Goal: Transaction & Acquisition: Download file/media

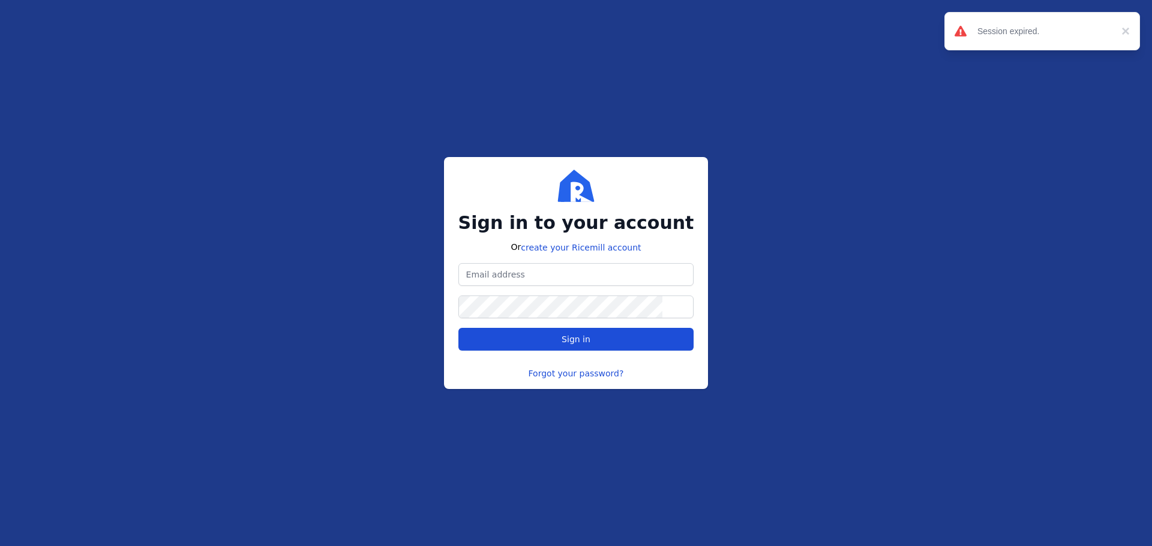
type input "[PERSON_NAME][EMAIL_ADDRESS][DOMAIN_NAME]"
click at [584, 335] on span "Sign in" at bounding box center [575, 340] width 29 height 10
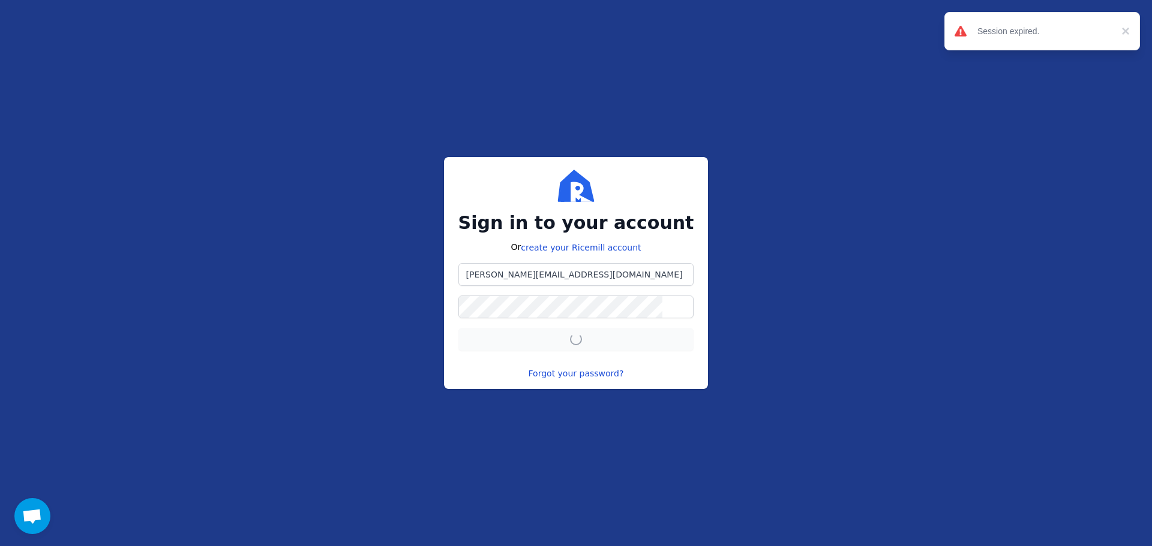
scroll to position [340, 0]
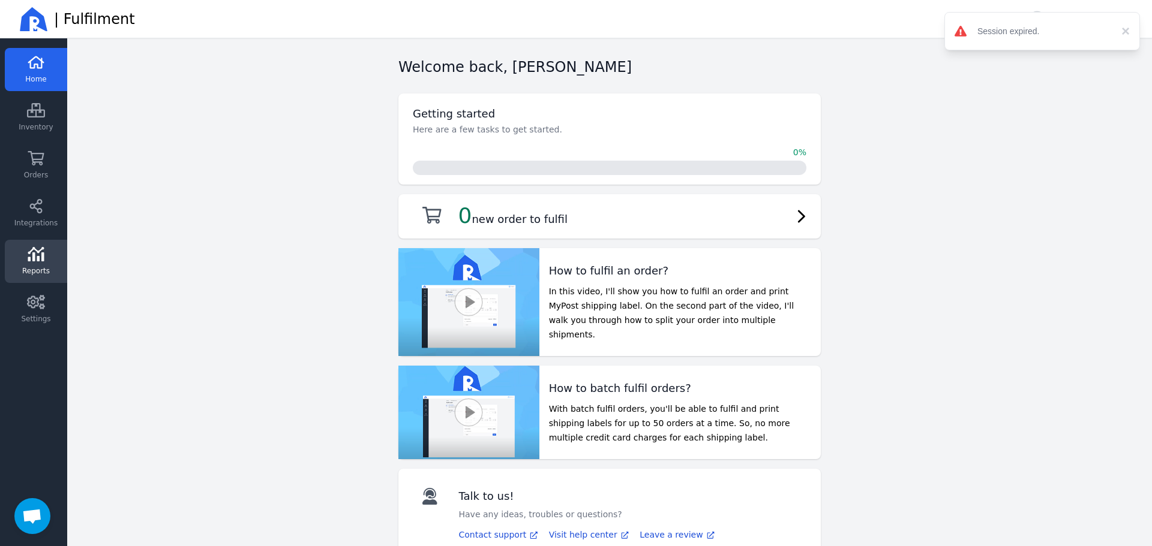
click at [45, 245] on link "Reports" at bounding box center [36, 261] width 62 height 43
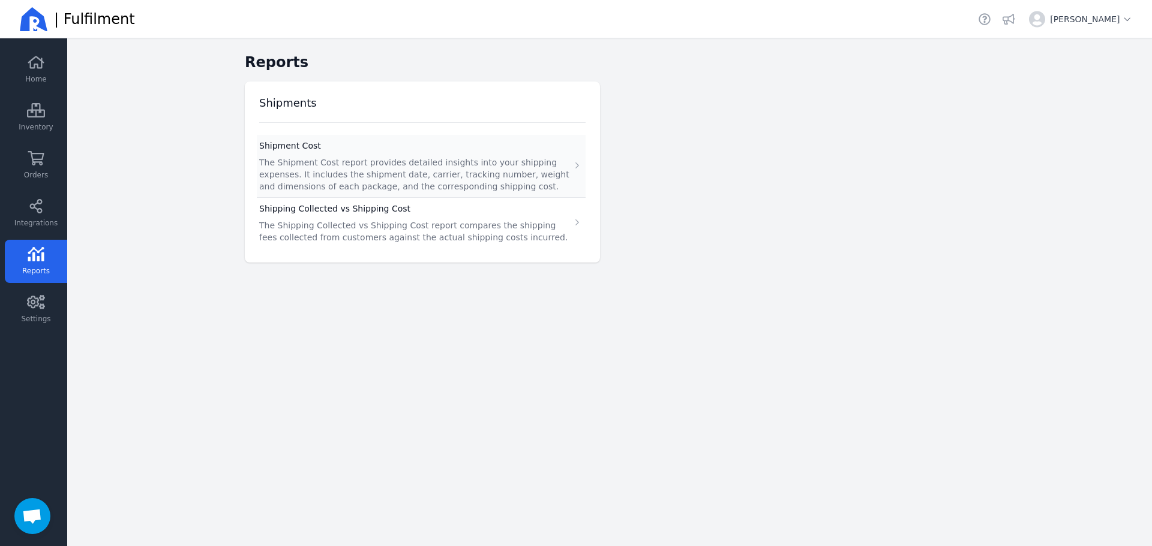
click at [325, 164] on span "The Shipment Cost report provides detailed insights into your shipping expenses…" at bounding box center [414, 175] width 310 height 34
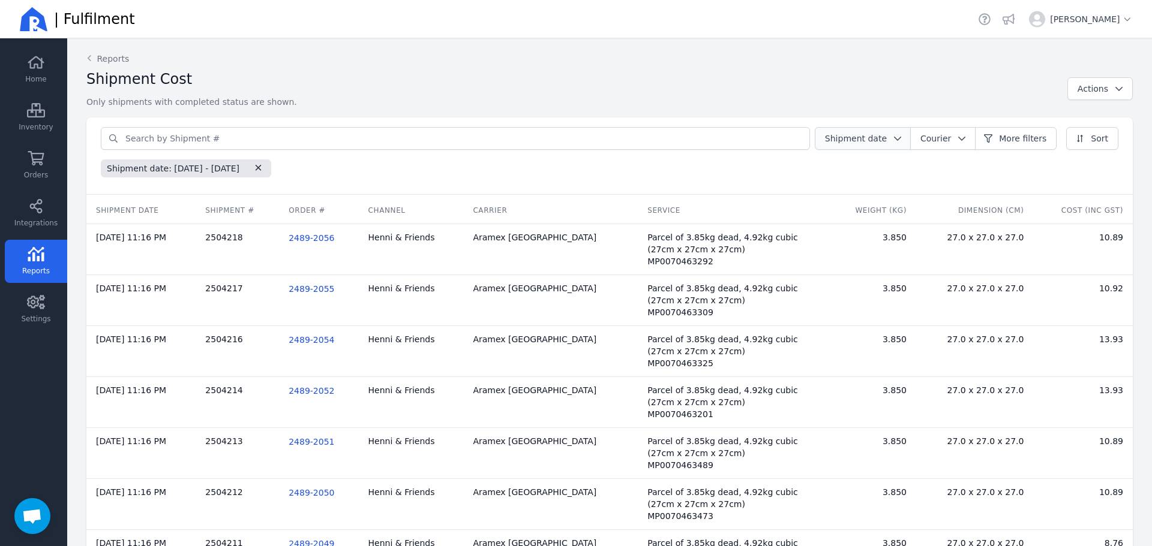
click at [872, 137] on span "Shipment date" at bounding box center [856, 139] width 62 height 10
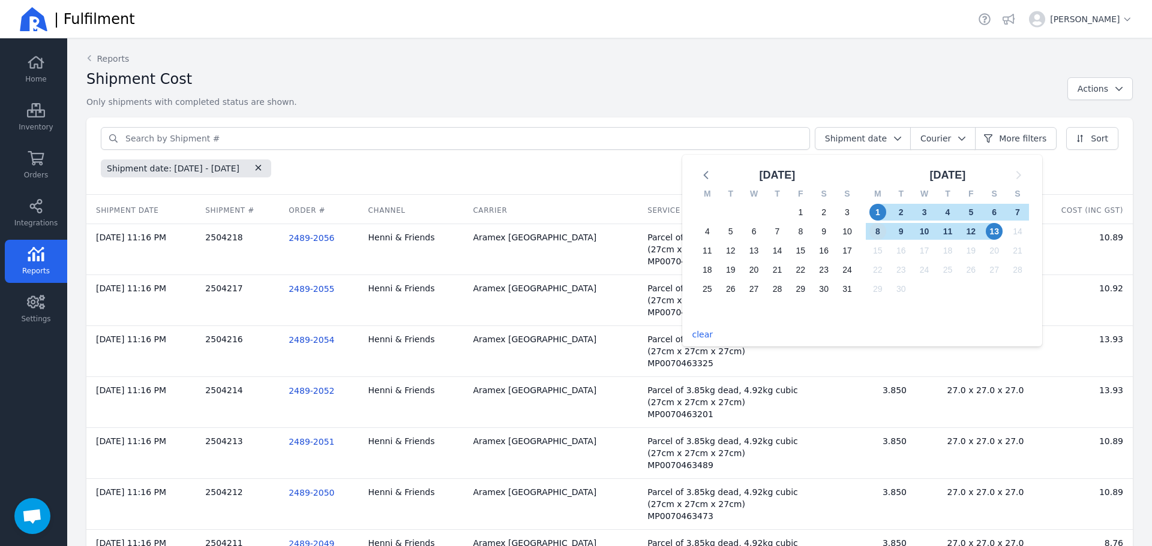
click at [878, 227] on span "8" at bounding box center [877, 231] width 17 height 17
click at [878, 229] on span "8" at bounding box center [877, 231] width 17 height 17
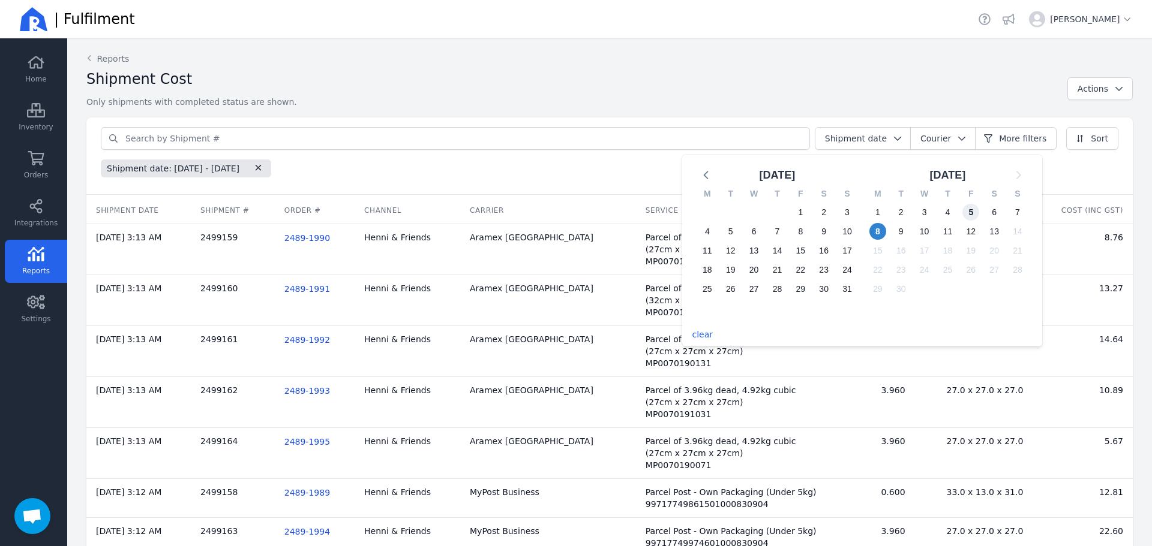
click at [976, 211] on span "5" at bounding box center [970, 212] width 17 height 17
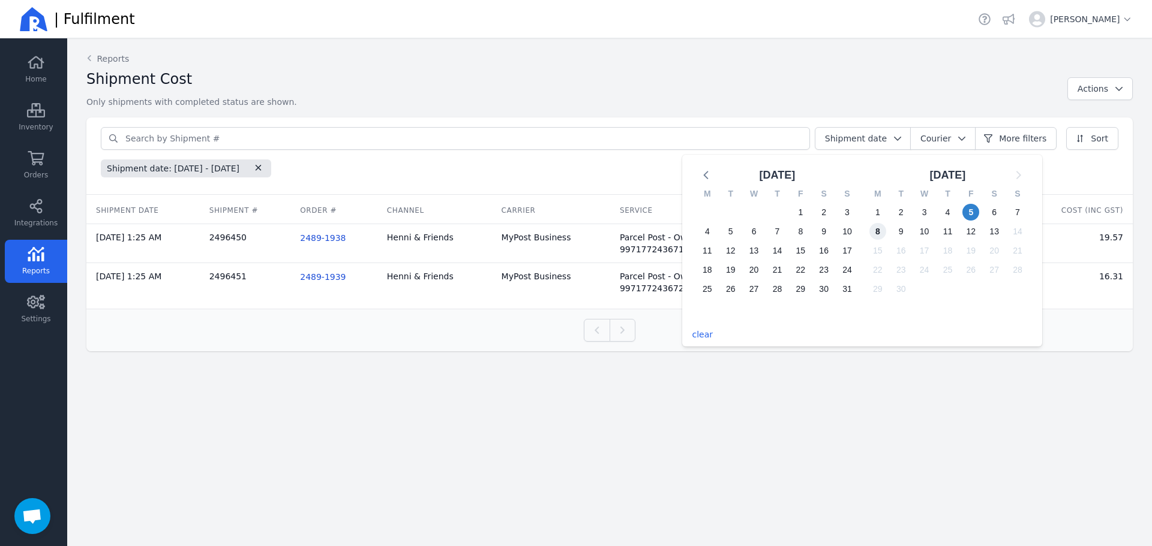
click at [886, 229] on span "8" at bounding box center [877, 231] width 17 height 17
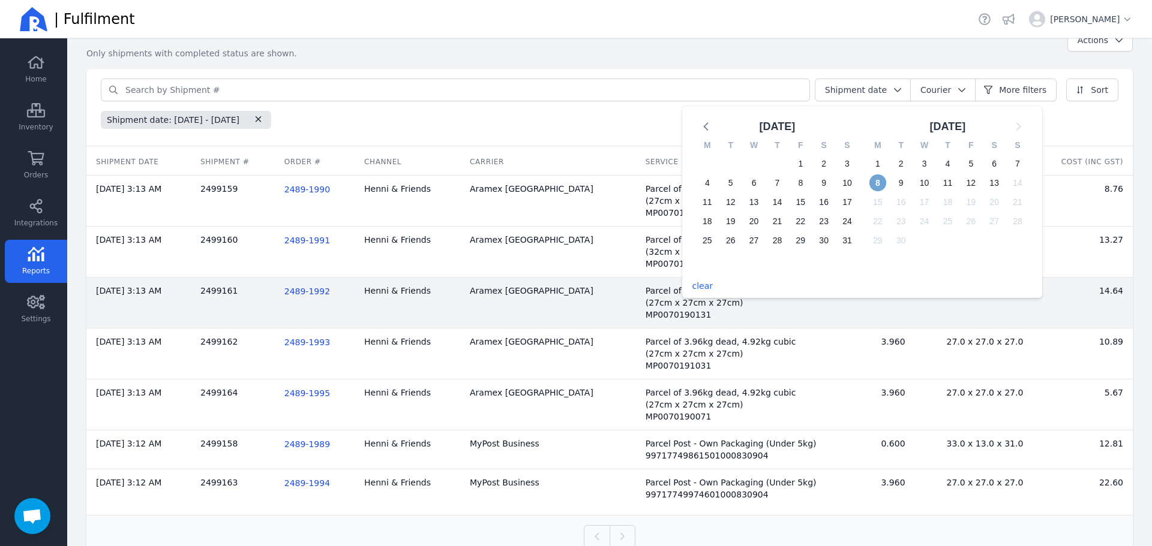
scroll to position [74, 0]
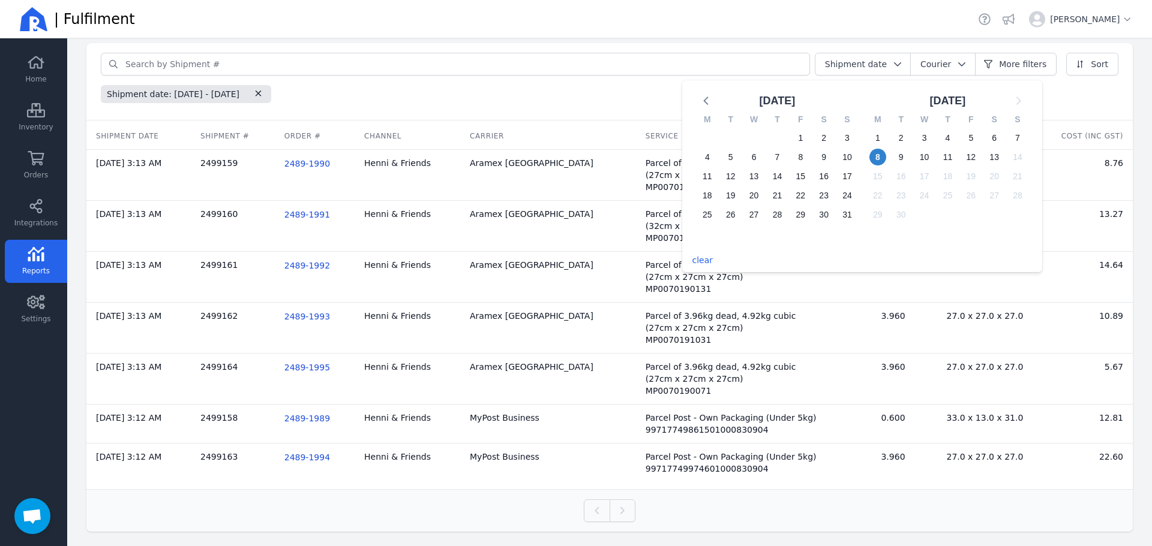
click at [632, 512] on div "Previous Next" at bounding box center [609, 511] width 1017 height 23
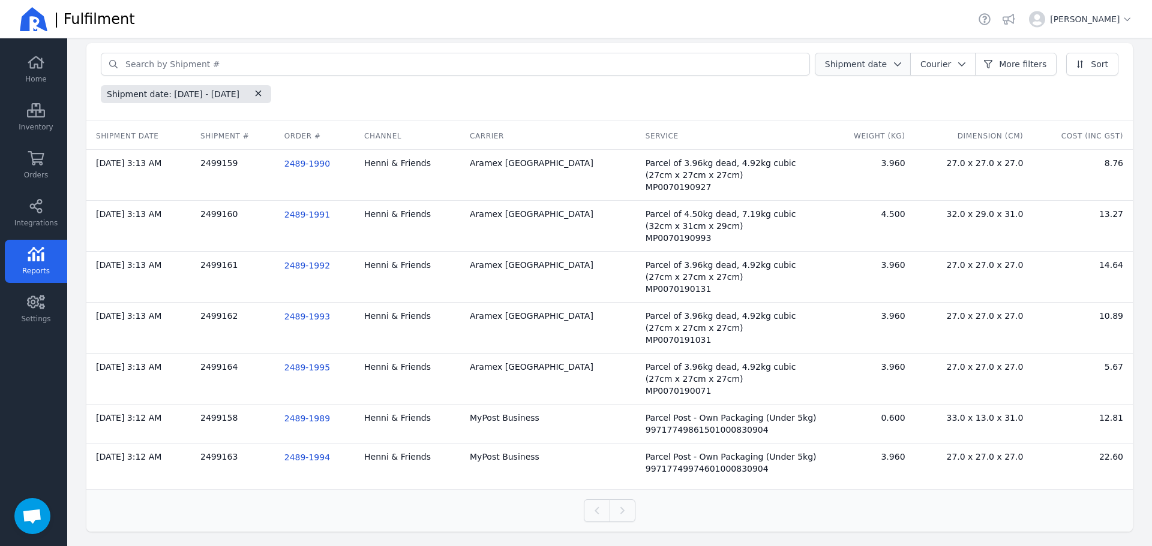
click at [875, 68] on span "Shipment date" at bounding box center [856, 64] width 62 height 10
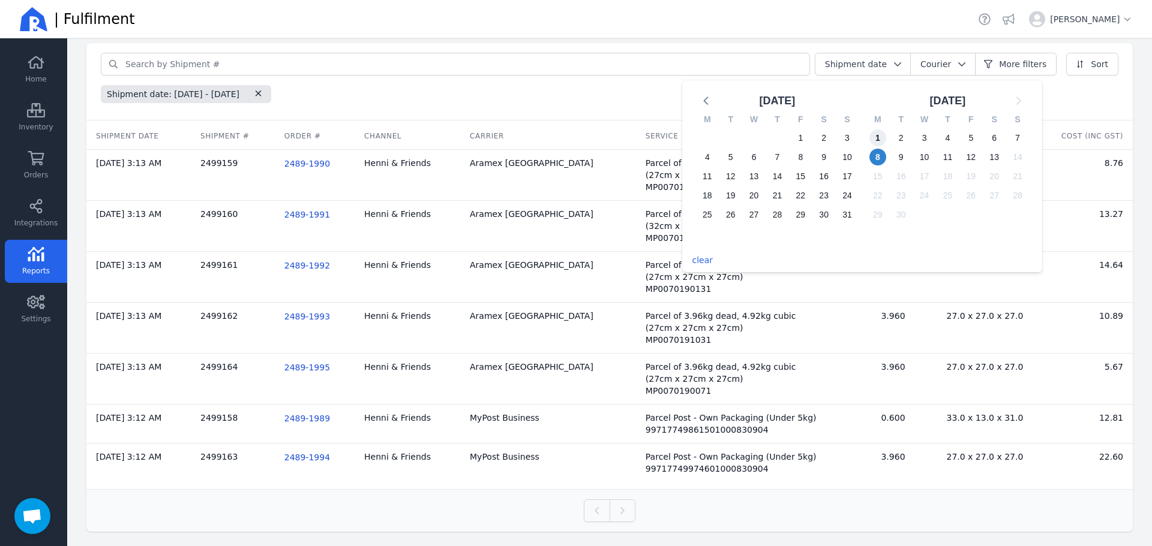
click at [882, 137] on span "1" at bounding box center [877, 138] width 17 height 17
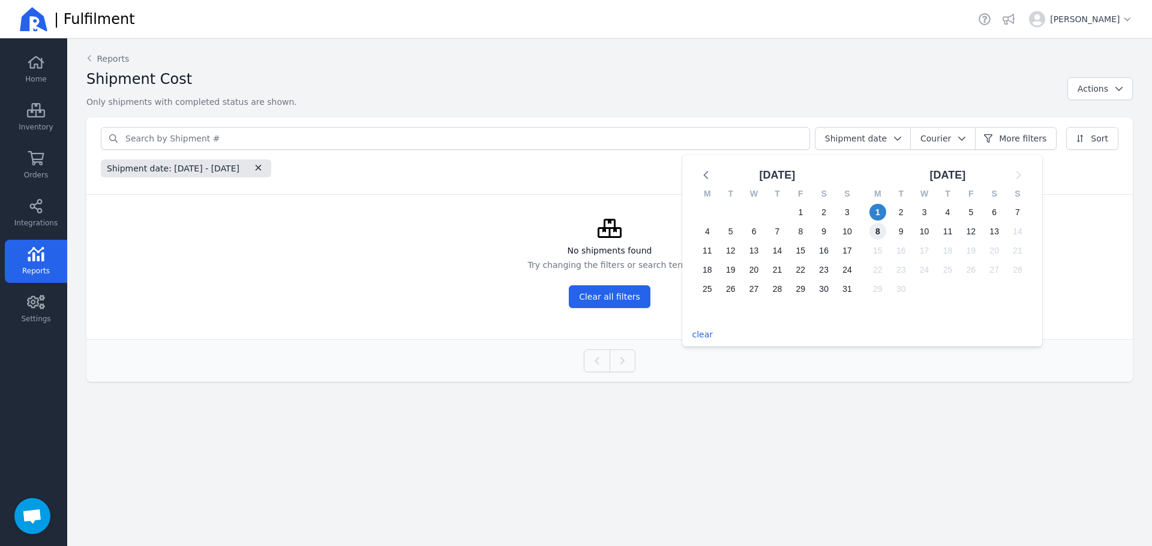
click at [885, 231] on span "8" at bounding box center [877, 231] width 17 height 17
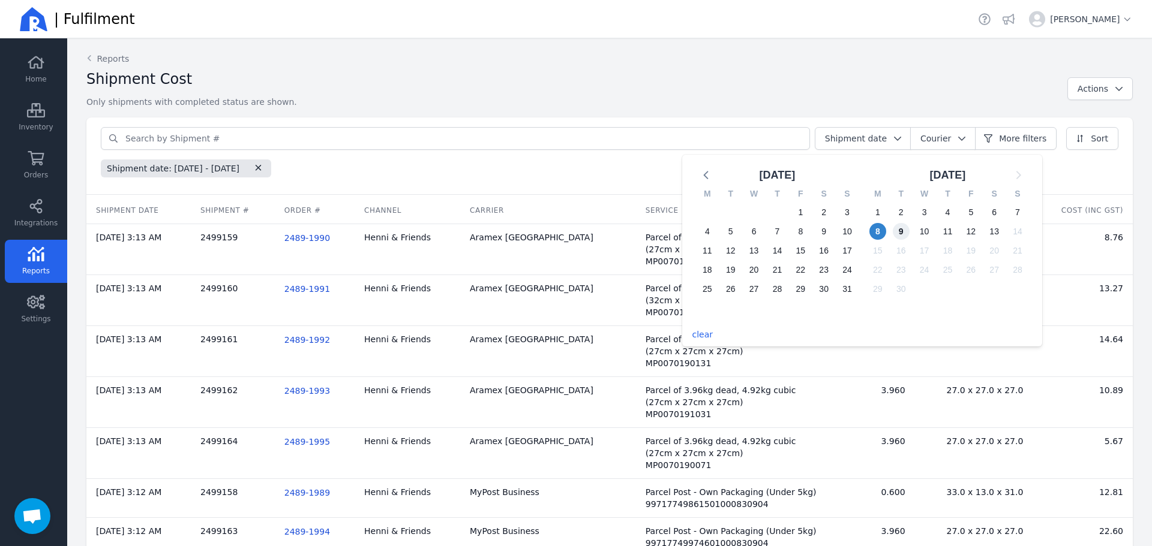
click at [900, 231] on span "9" at bounding box center [901, 231] width 17 height 17
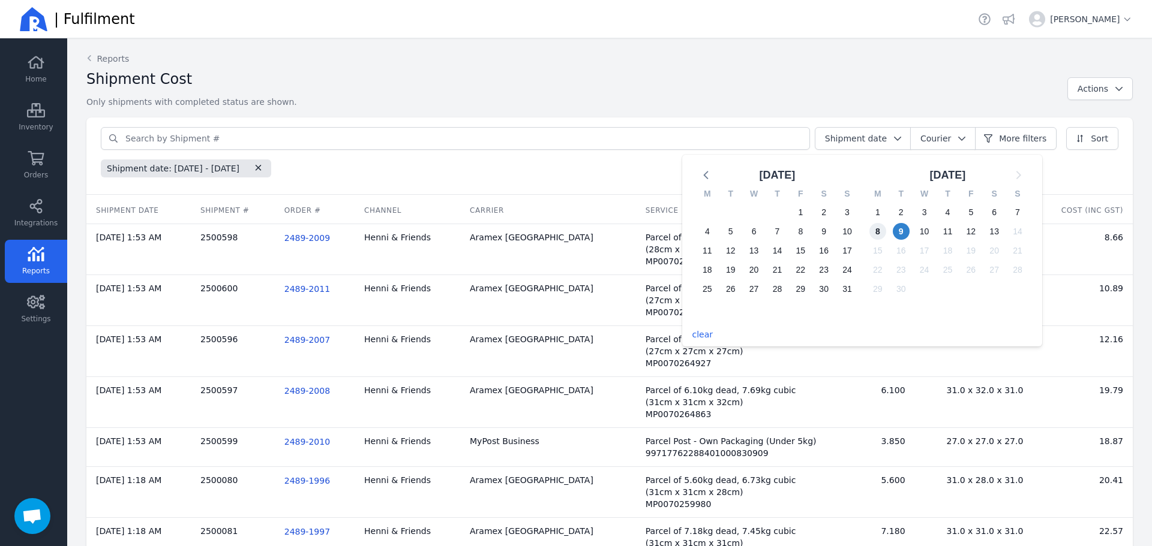
click at [879, 230] on span "8" at bounding box center [877, 231] width 17 height 17
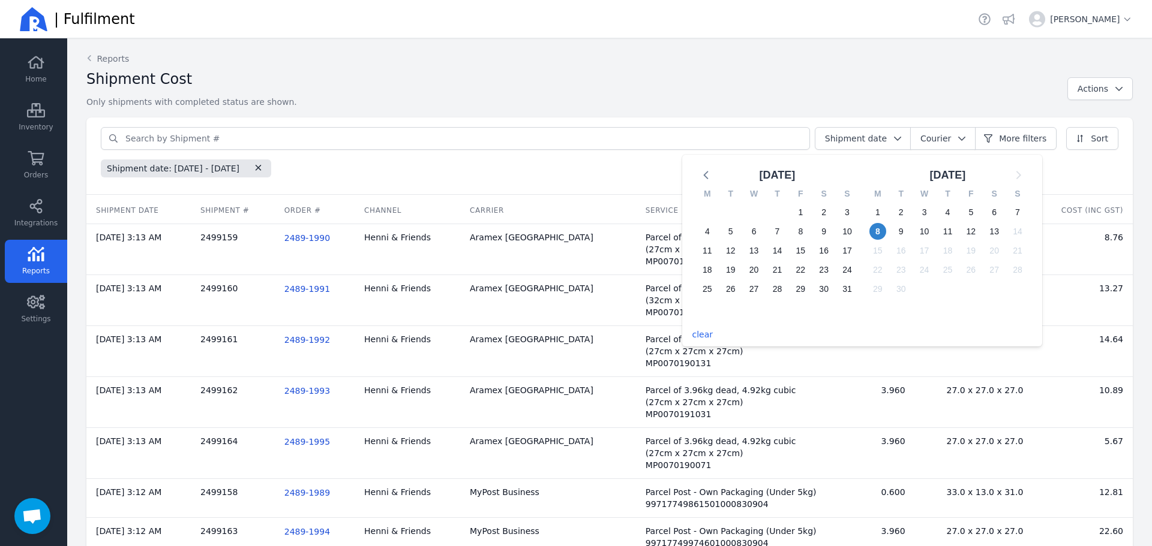
click at [405, 176] on div "Shipment date: [DATE] - [DATE]" at bounding box center [609, 166] width 1017 height 23
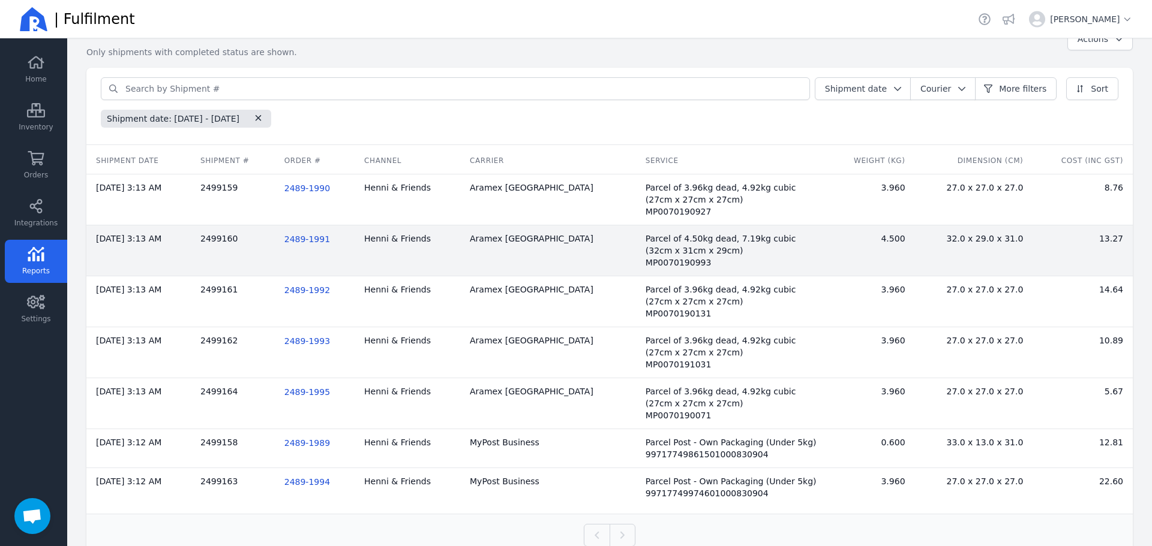
scroll to position [74, 0]
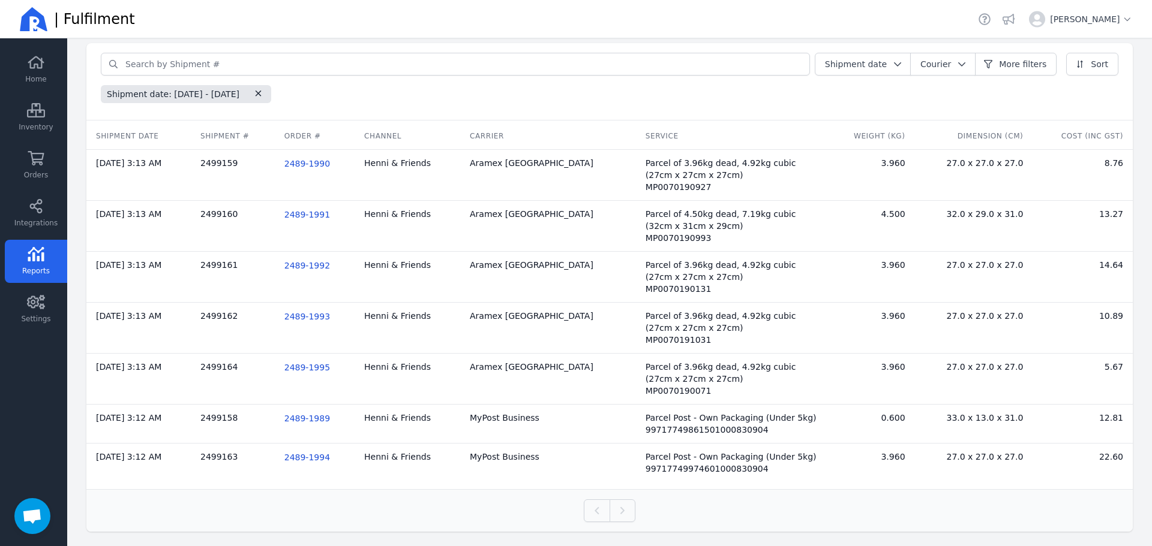
click at [632, 505] on div "Previous Next" at bounding box center [609, 511] width 1017 height 23
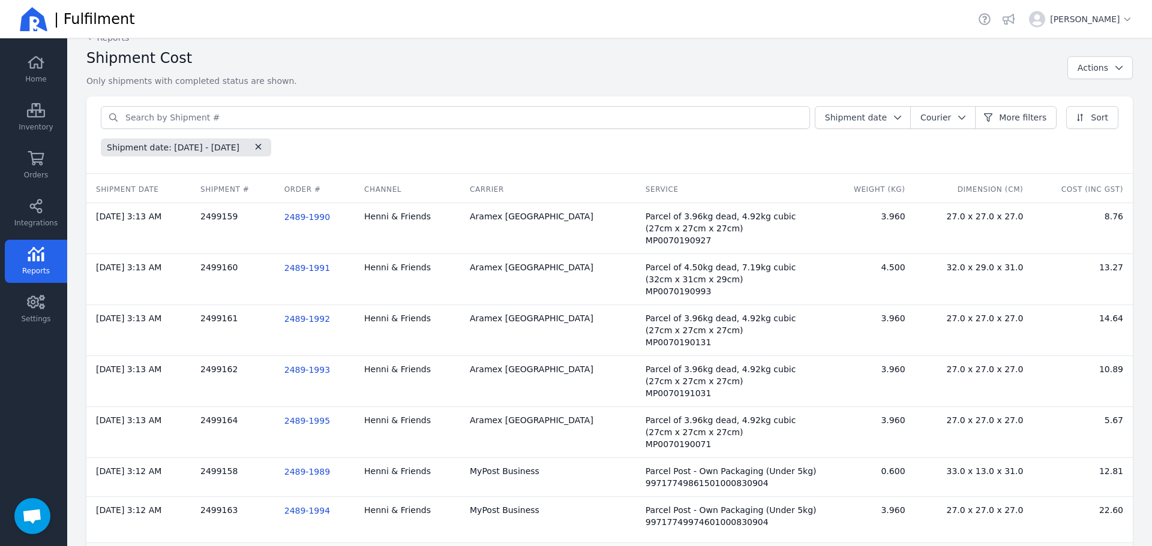
scroll to position [0, 0]
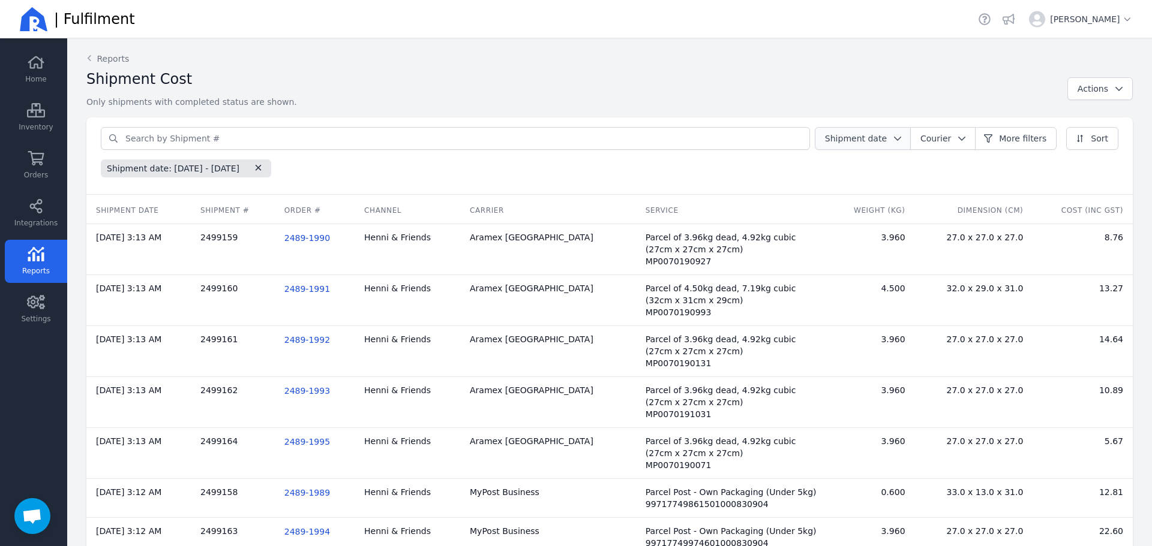
click at [885, 145] on button "Shipment date" at bounding box center [863, 138] width 97 height 23
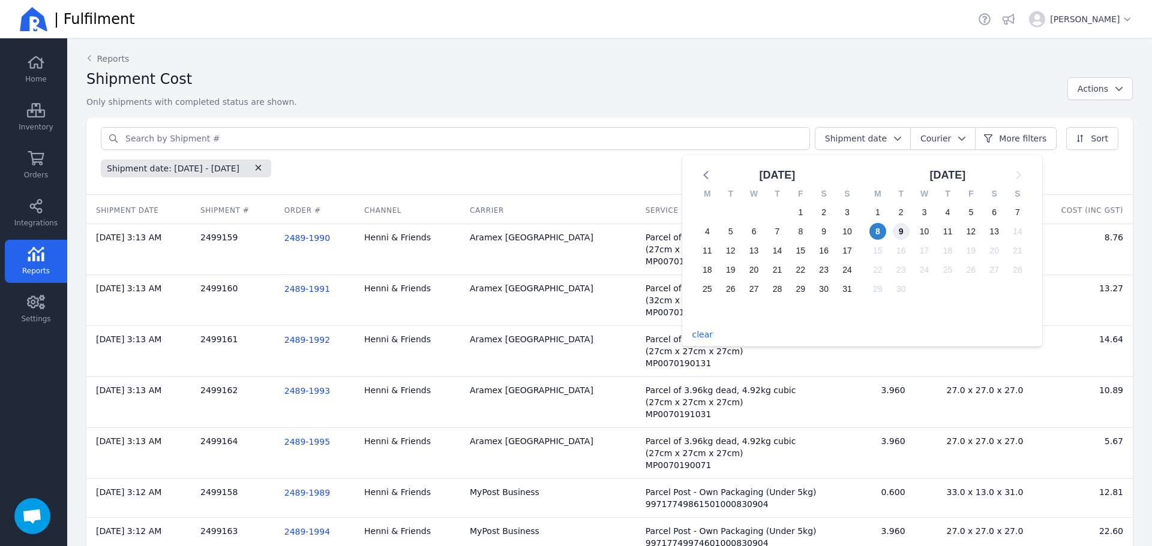
click at [899, 233] on span "9" at bounding box center [901, 231] width 17 height 17
click at [905, 227] on span "9" at bounding box center [901, 231] width 17 height 17
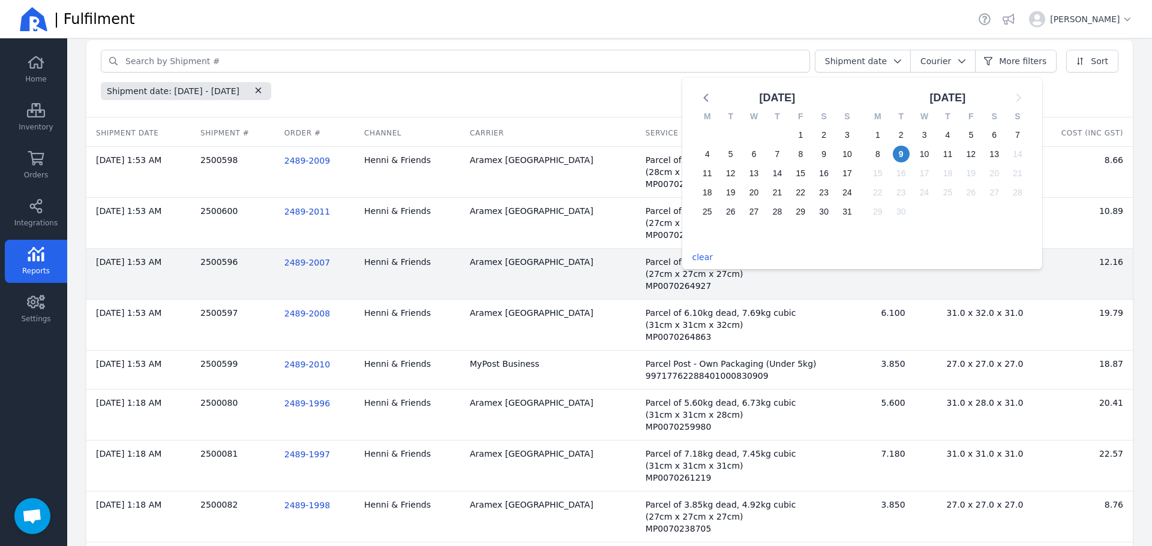
scroll to position [53, 0]
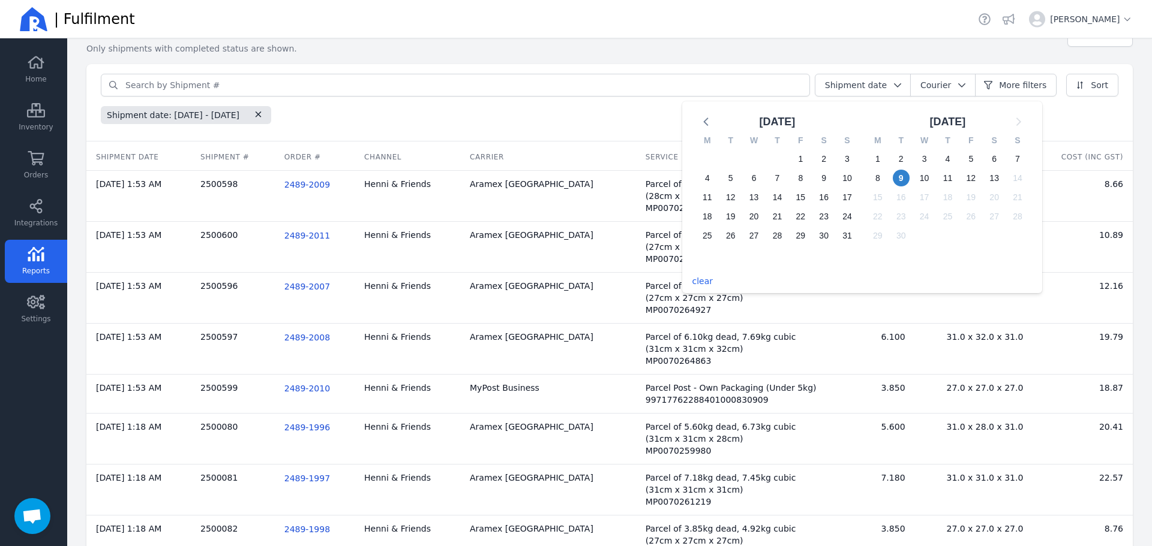
click at [593, 118] on div "Shipment date: [DATE] - [DATE]" at bounding box center [609, 112] width 1017 height 23
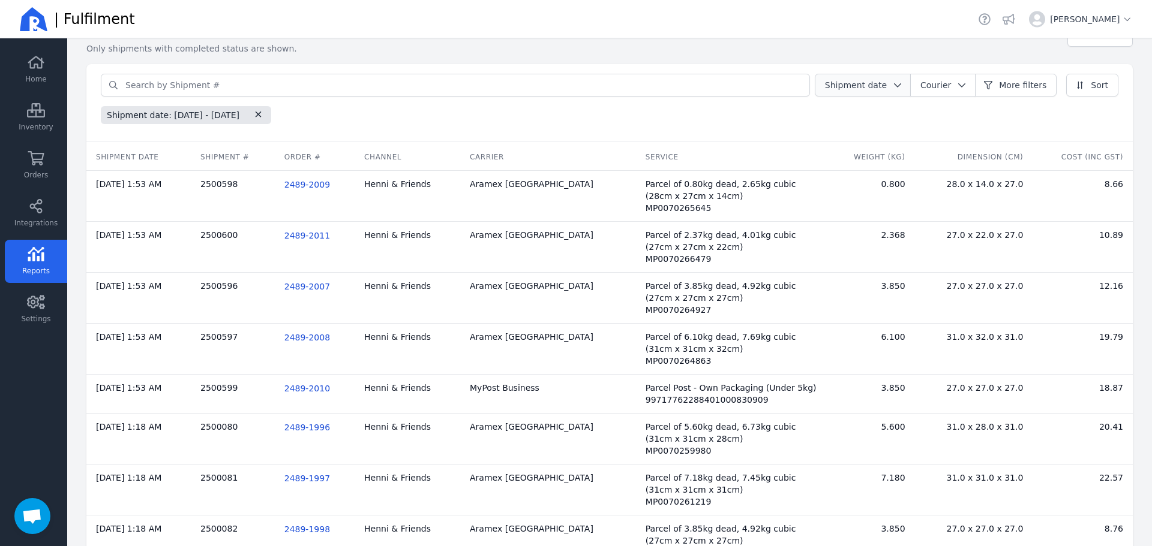
click at [882, 89] on span "Shipment date" at bounding box center [856, 85] width 62 height 10
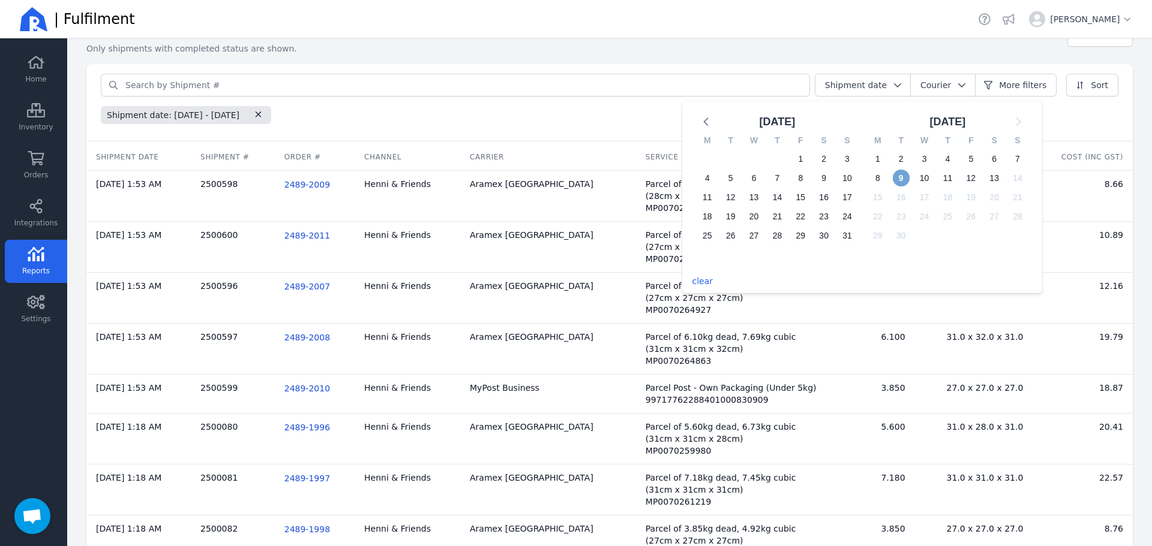
click at [905, 179] on span "9" at bounding box center [901, 178] width 17 height 17
click at [996, 178] on span "13" at bounding box center [994, 178] width 17 height 17
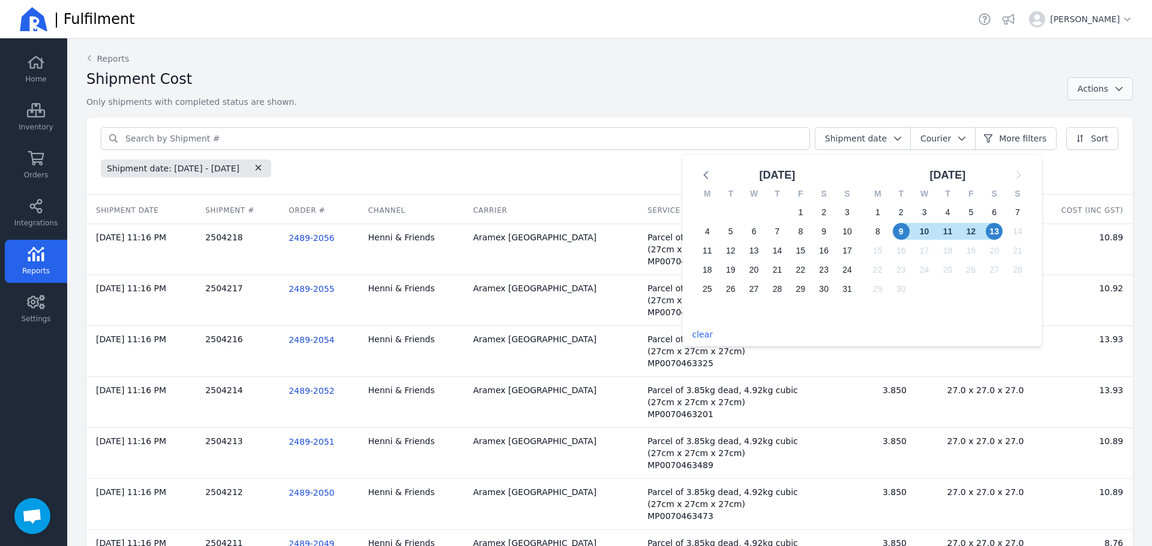
click at [1113, 85] on icon "button" at bounding box center [1119, 89] width 12 height 8
click at [1082, 113] on span "Export Report (CSV)" at bounding box center [1081, 117] width 84 height 12
